Goal: Complete application form

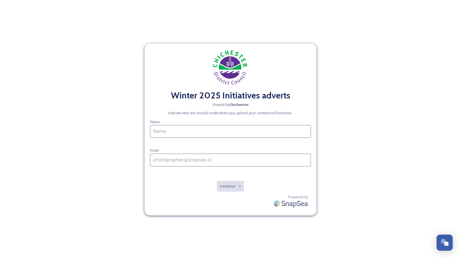
click at [204, 129] on input at bounding box center [230, 131] width 161 height 13
type input "[PERSON_NAME]"
click at [184, 161] on input at bounding box center [230, 160] width 161 height 13
type input "[EMAIL_ADDRESS][DOMAIN_NAME]"
click at [232, 189] on button "Continue" at bounding box center [231, 186] width 28 height 11
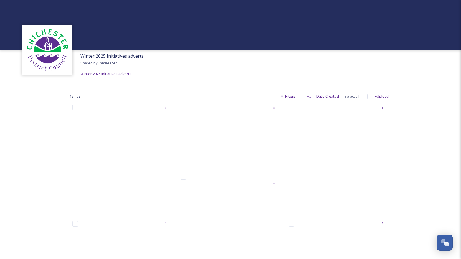
click at [363, 96] on input "checkbox" at bounding box center [365, 97] width 6 height 6
checkbox input "true"
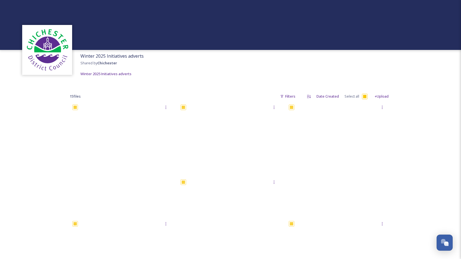
checkbox input "true"
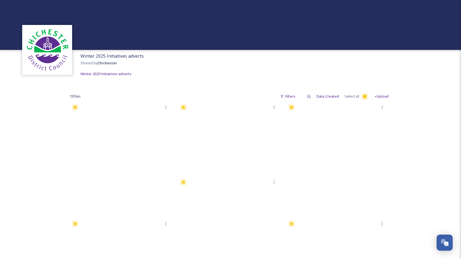
checkbox input "true"
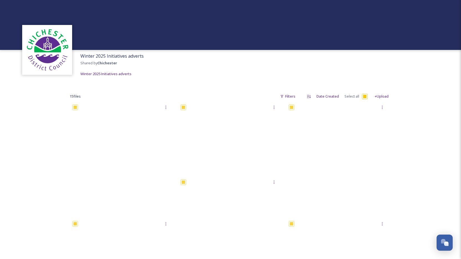
checkbox input "true"
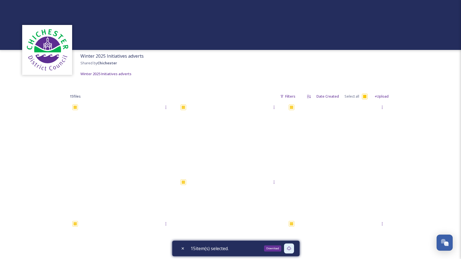
click at [290, 249] on icon at bounding box center [289, 249] width 4 height 4
